Goal: Check status: Check status

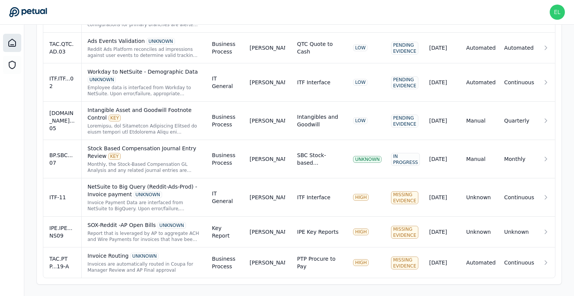
scroll to position [568, 0]
click at [60, 230] on div "IPE.IPE...NS09" at bounding box center [62, 231] width 26 height 15
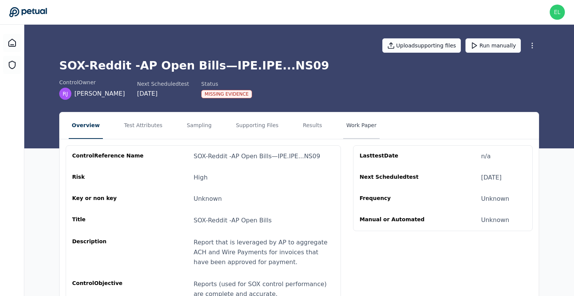
click at [361, 118] on button "Work Paper" at bounding box center [361, 125] width 36 height 27
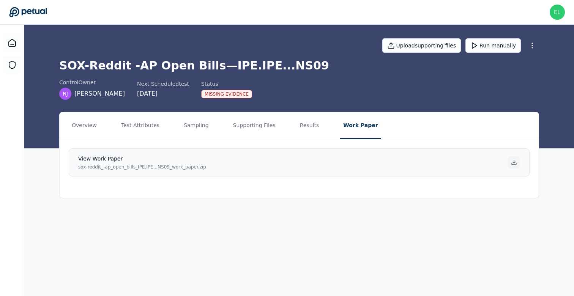
click at [515, 160] on icon at bounding box center [514, 162] width 6 height 6
click at [125, 124] on button "Test Attributes" at bounding box center [140, 125] width 44 height 27
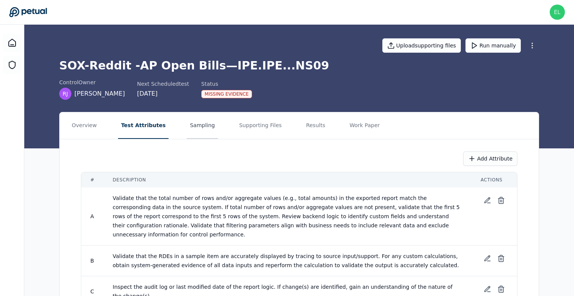
click at [187, 124] on button "Sampling" at bounding box center [202, 125] width 31 height 27
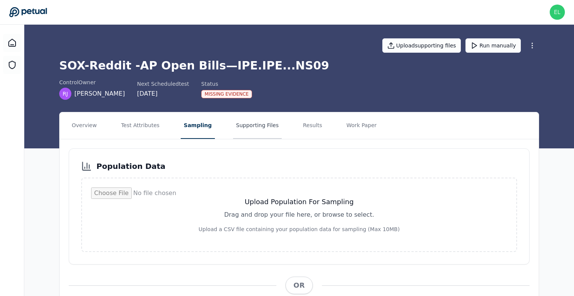
click at [236, 128] on button "Supporting Files" at bounding box center [257, 125] width 49 height 27
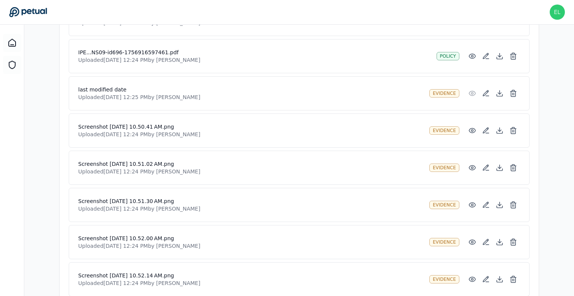
scroll to position [244, 0]
click at [471, 129] on icon at bounding box center [472, 130] width 8 height 8
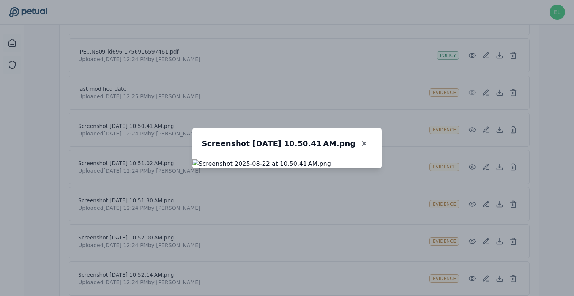
click at [474, 170] on div "Screenshot [DATE] 10.50.41 AM.png Screenshot [DATE] 10.50.41 AM.png" at bounding box center [287, 148] width 574 height 296
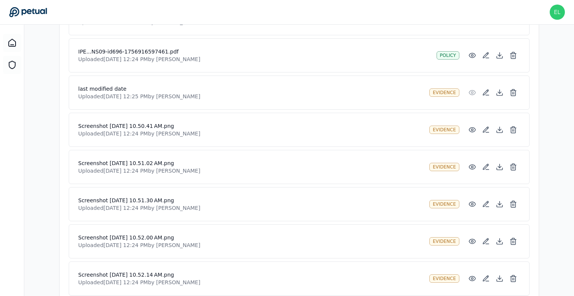
click at [474, 170] on icon at bounding box center [472, 167] width 8 height 8
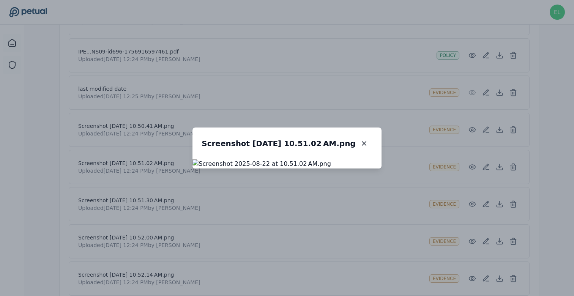
click at [471, 205] on div "Screenshot [DATE] 10.51.02 AM.png Screenshot [DATE] 10.51.02 AM.png" at bounding box center [287, 148] width 574 height 296
click at [471, 205] on icon at bounding box center [472, 204] width 8 height 8
click at [494, 105] on div "Screenshot [DATE] 10.51.30 AM.png Screenshot [DATE] 10.51.30 AM.png" at bounding box center [287, 148] width 574 height 296
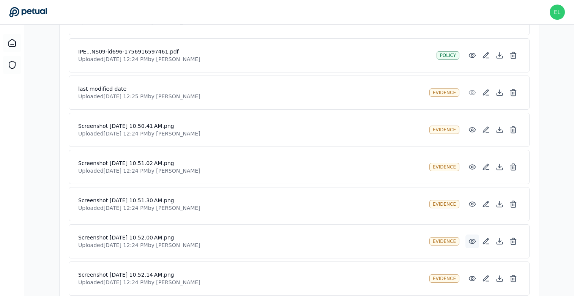
click at [473, 242] on circle at bounding box center [472, 242] width 2 height 2
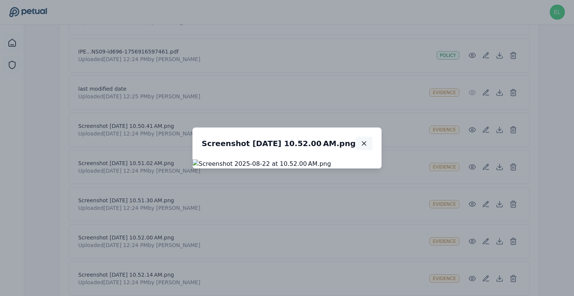
click at [372, 137] on button "button" at bounding box center [364, 144] width 17 height 14
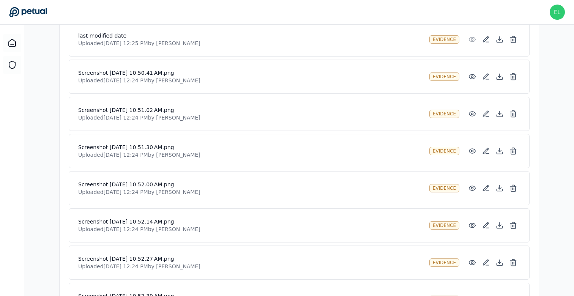
scroll to position [317, 0]
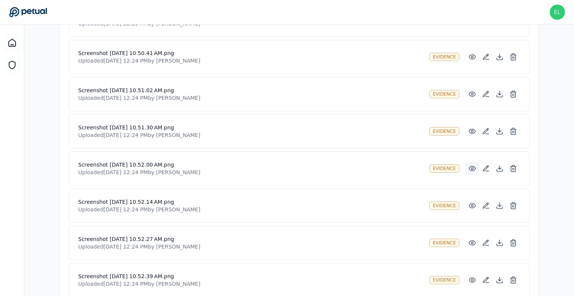
click at [471, 171] on icon at bounding box center [472, 168] width 6 height 5
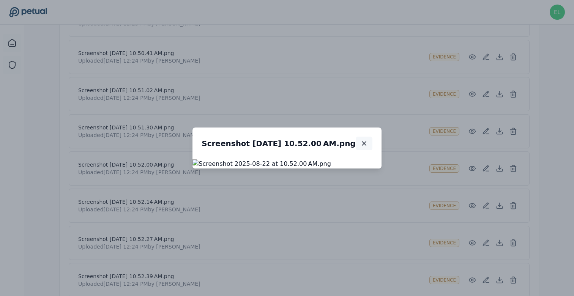
click at [368, 140] on icon "button" at bounding box center [364, 144] width 8 height 8
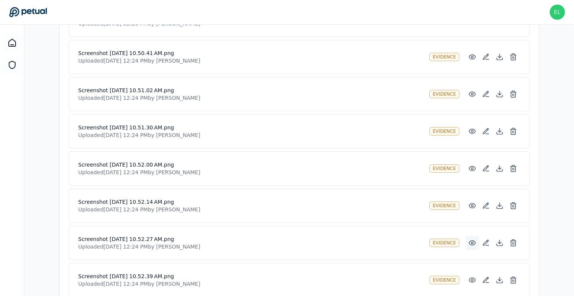
click at [472, 244] on circle at bounding box center [472, 243] width 2 height 2
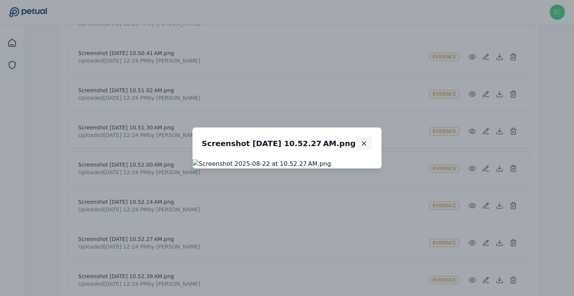
click at [372, 137] on button "button" at bounding box center [364, 144] width 17 height 14
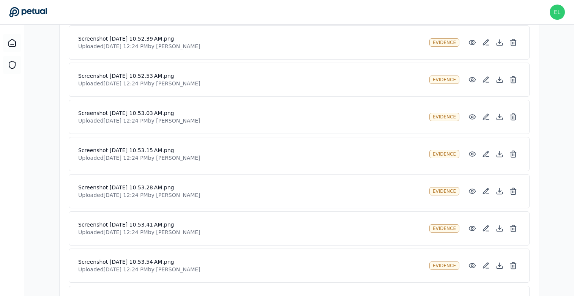
scroll to position [569, 0]
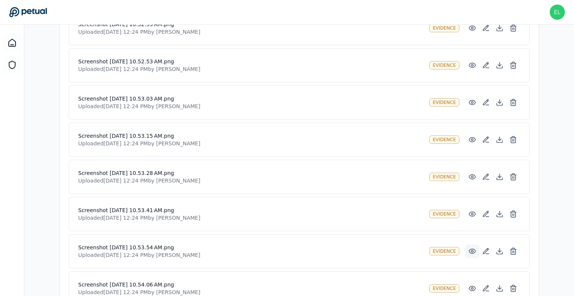
click at [472, 252] on circle at bounding box center [472, 252] width 2 height 2
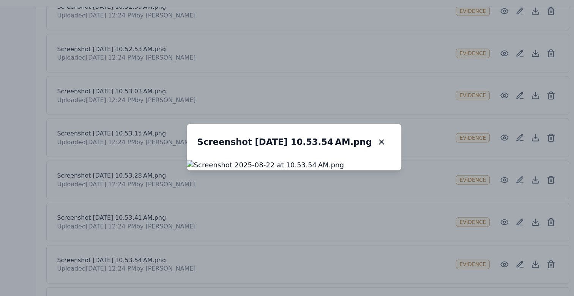
click at [52, 86] on div "Screenshot [DATE] 10.53.54 AM.png Screenshot [DATE] 10.53.54 AM.png" at bounding box center [287, 148] width 574 height 296
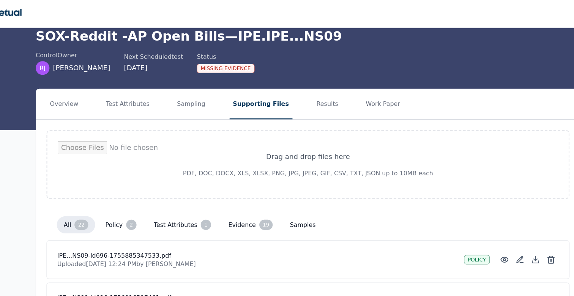
scroll to position [0, 0]
